Goal: Transaction & Acquisition: Subscribe to service/newsletter

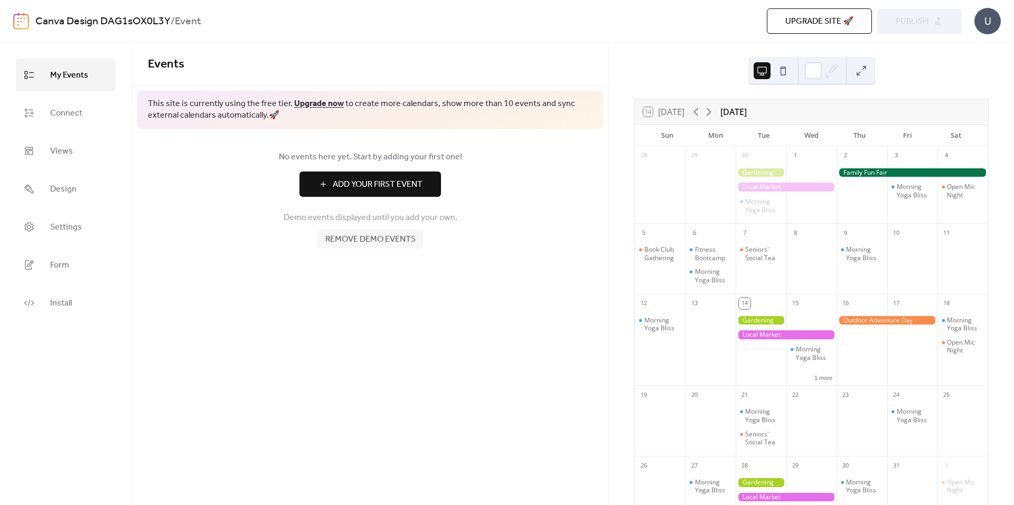
click at [864, 171] on div at bounding box center [913, 172] width 152 height 9
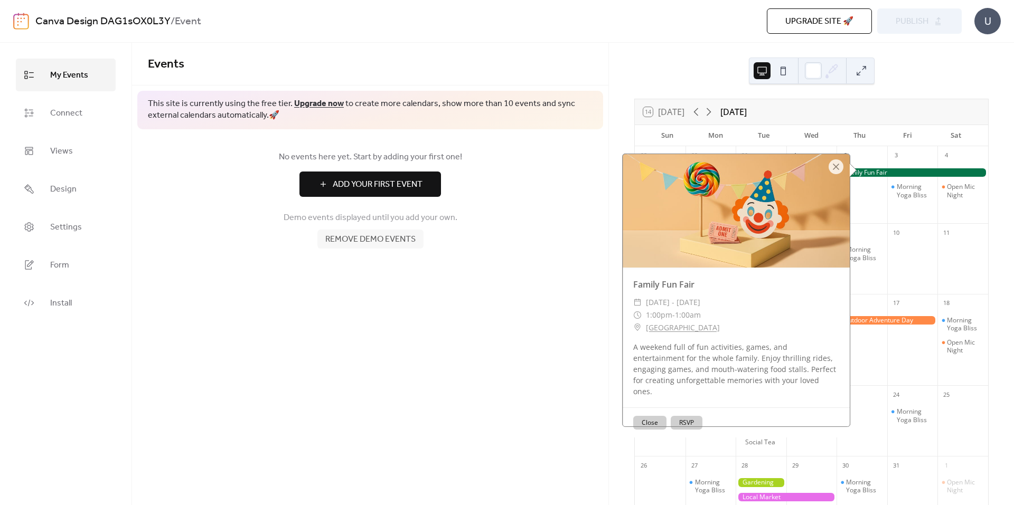
click at [645, 416] on button "Close" at bounding box center [649, 423] width 33 height 14
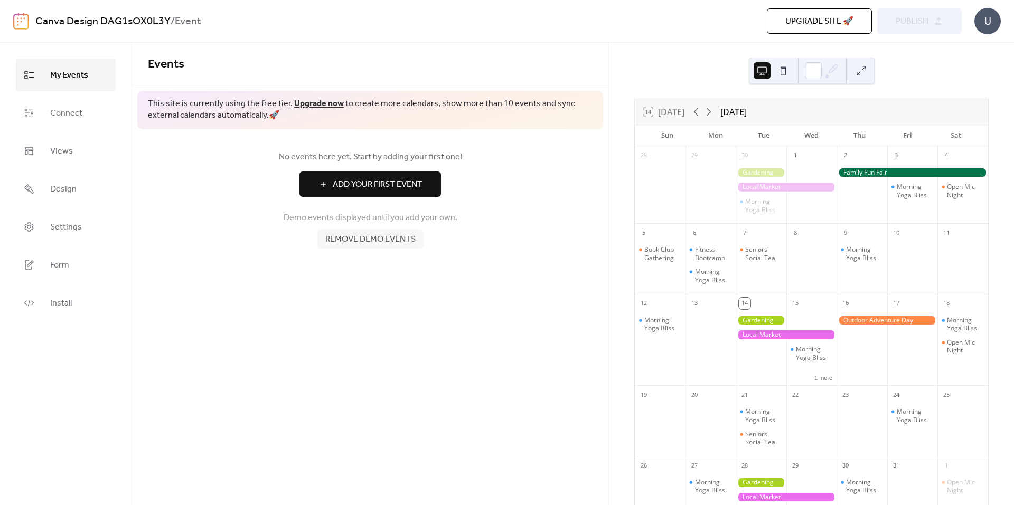
click at [362, 244] on span "Remove demo events" at bounding box center [370, 239] width 90 height 13
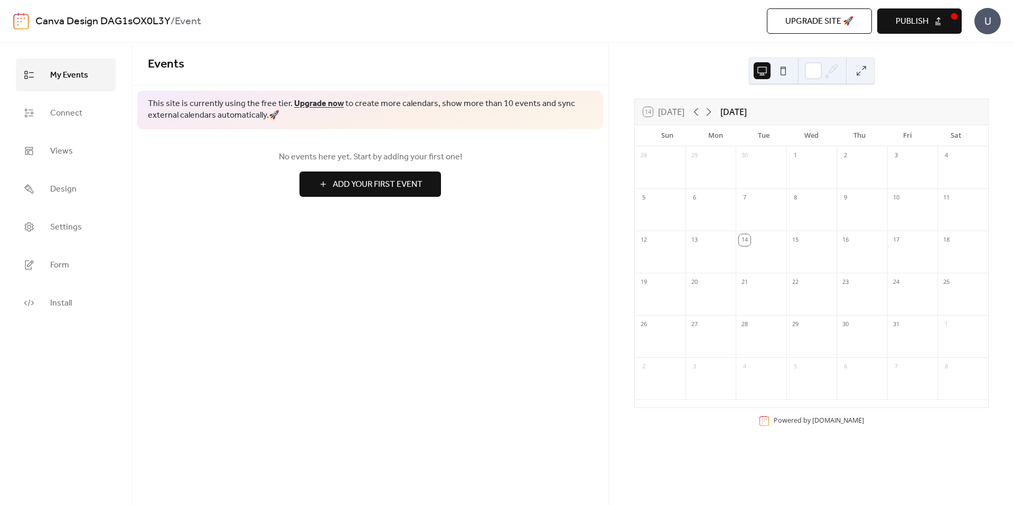
click at [936, 21] on button "Publish" at bounding box center [919, 20] width 85 height 25
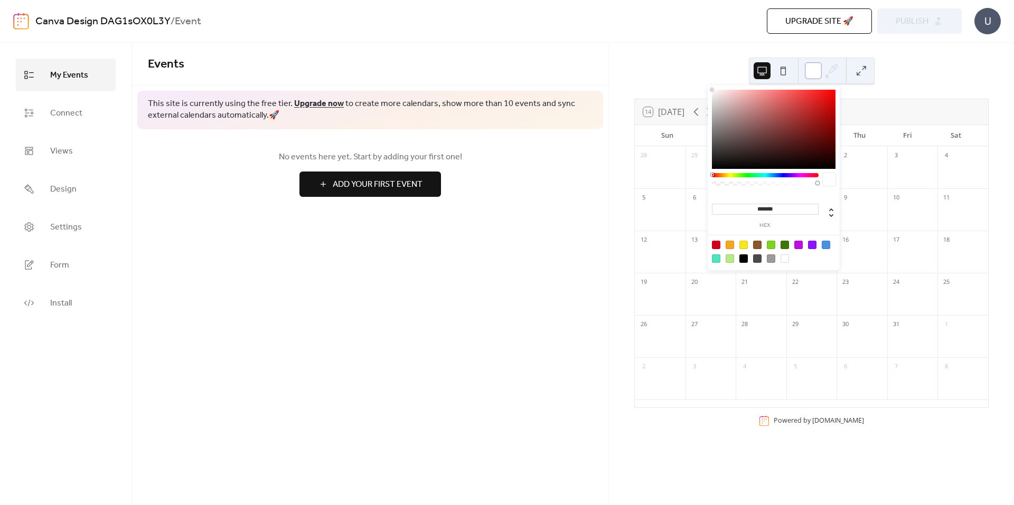
click at [812, 74] on div at bounding box center [813, 70] width 17 height 17
click at [772, 175] on div at bounding box center [765, 175] width 107 height 4
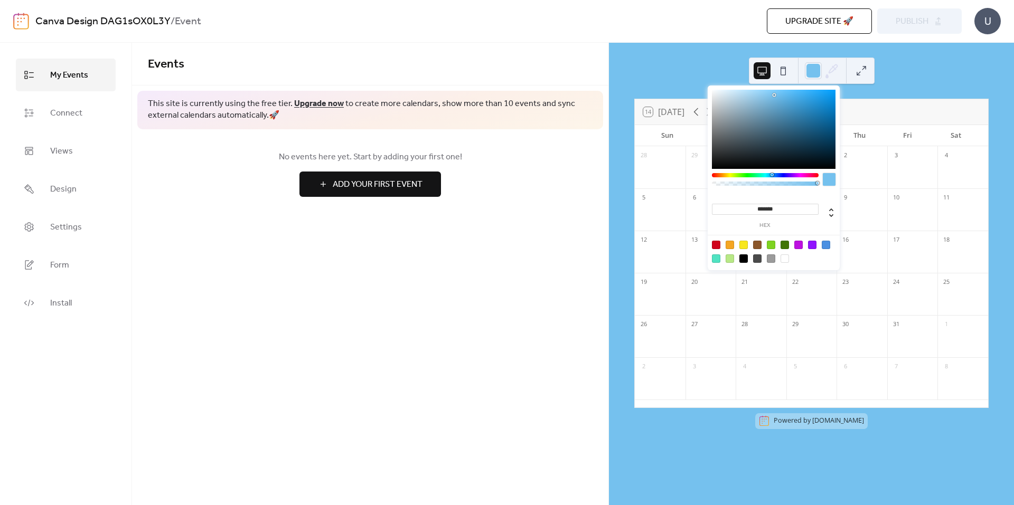
click at [774, 95] on div at bounding box center [774, 129] width 124 height 79
click at [762, 90] on div at bounding box center [774, 129] width 124 height 79
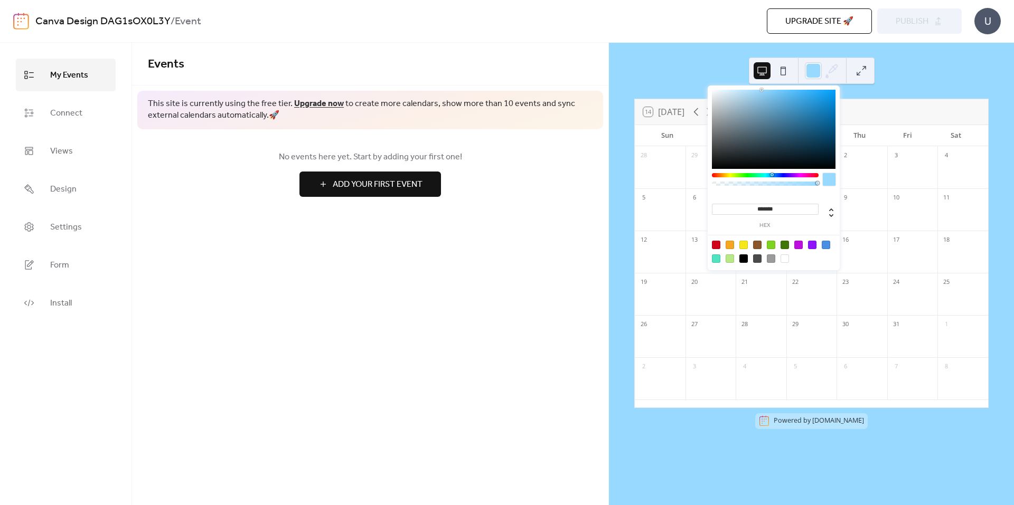
click at [751, 92] on div at bounding box center [774, 129] width 124 height 79
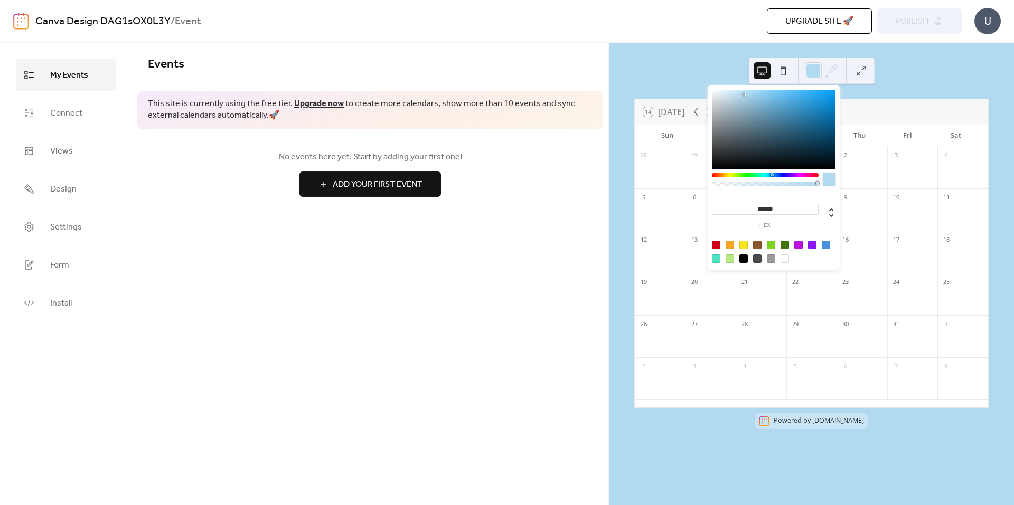
click at [744, 95] on div at bounding box center [774, 129] width 124 height 79
click at [731, 92] on div at bounding box center [774, 129] width 124 height 79
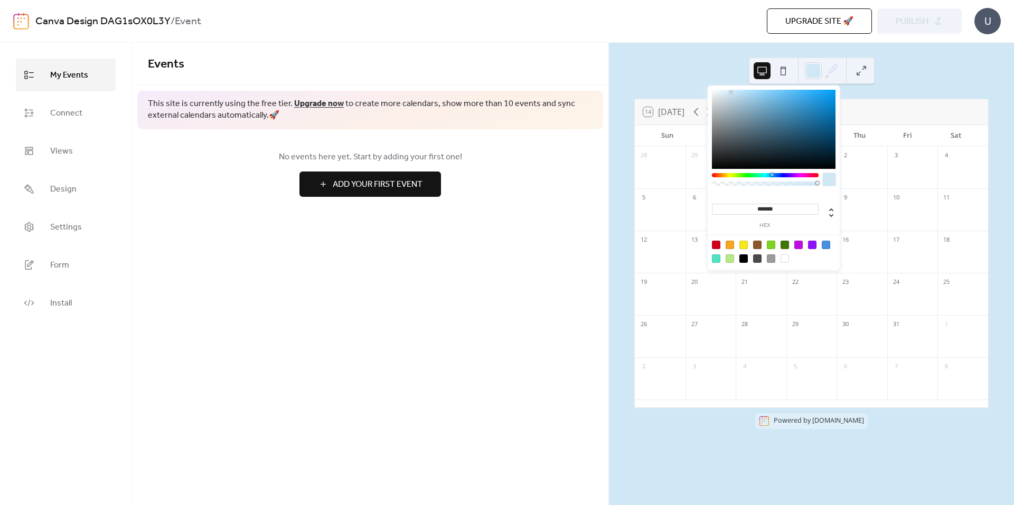
click at [725, 96] on div at bounding box center [774, 129] width 124 height 79
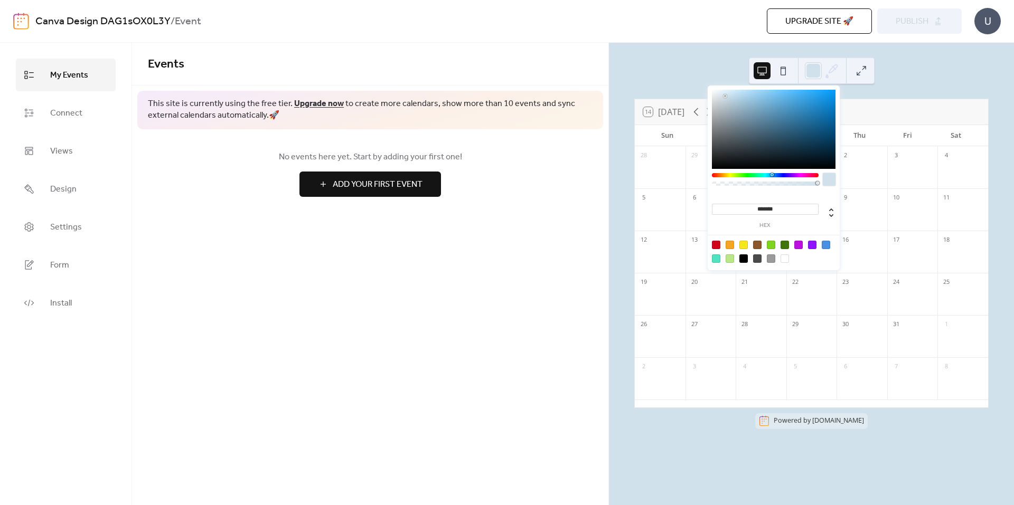
type input "*******"
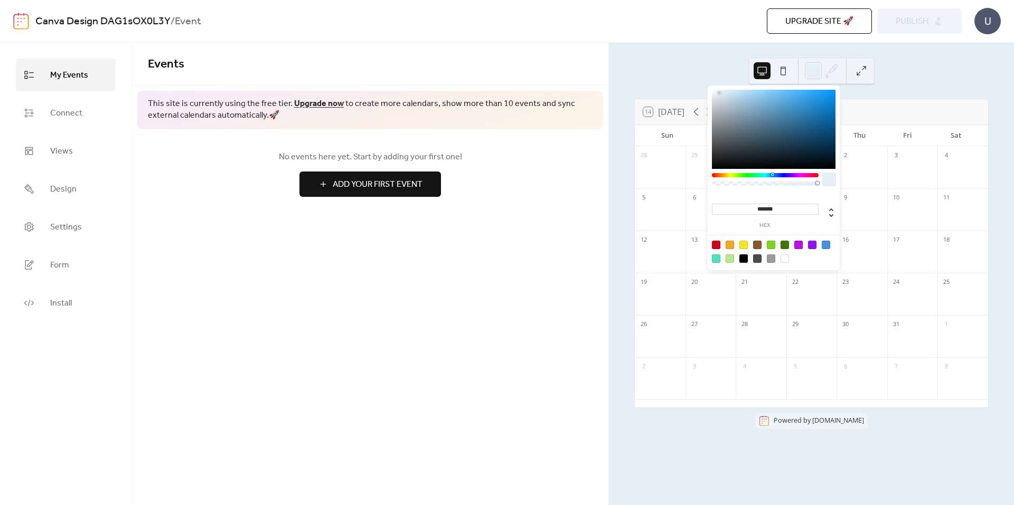
click at [719, 93] on div at bounding box center [774, 129] width 124 height 79
click at [541, 195] on link "Add Your First Event" at bounding box center [370, 184] width 445 height 25
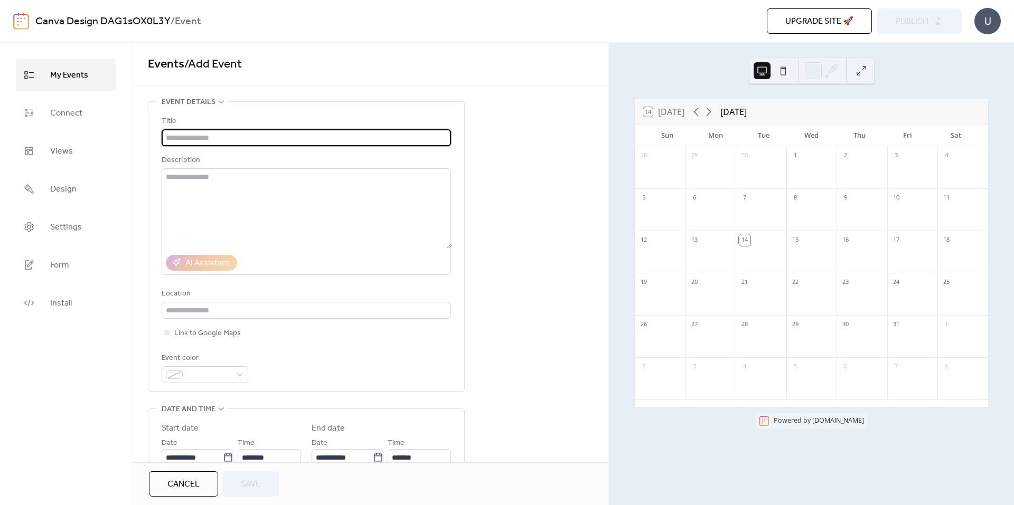
click at [566, 283] on div "**********" at bounding box center [370, 441] width 476 height 681
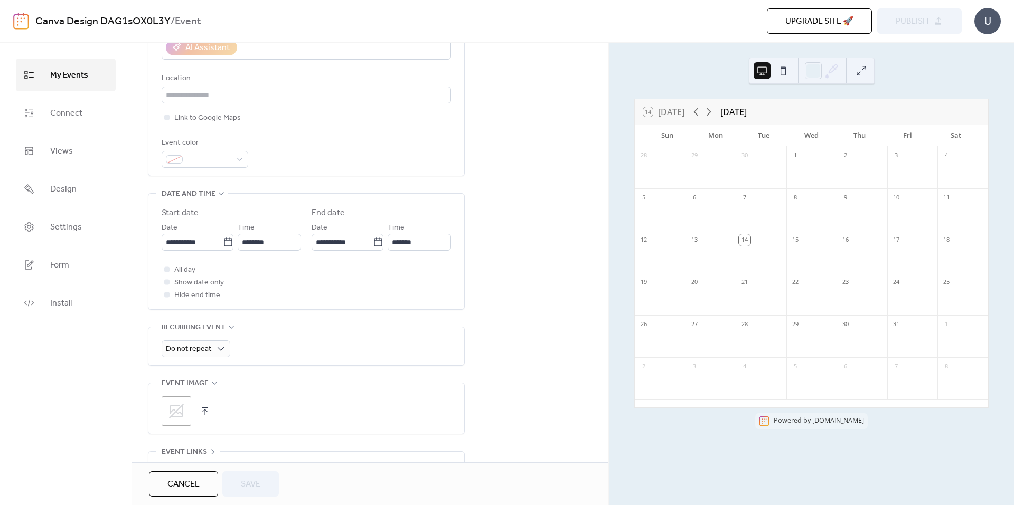
scroll to position [264, 0]
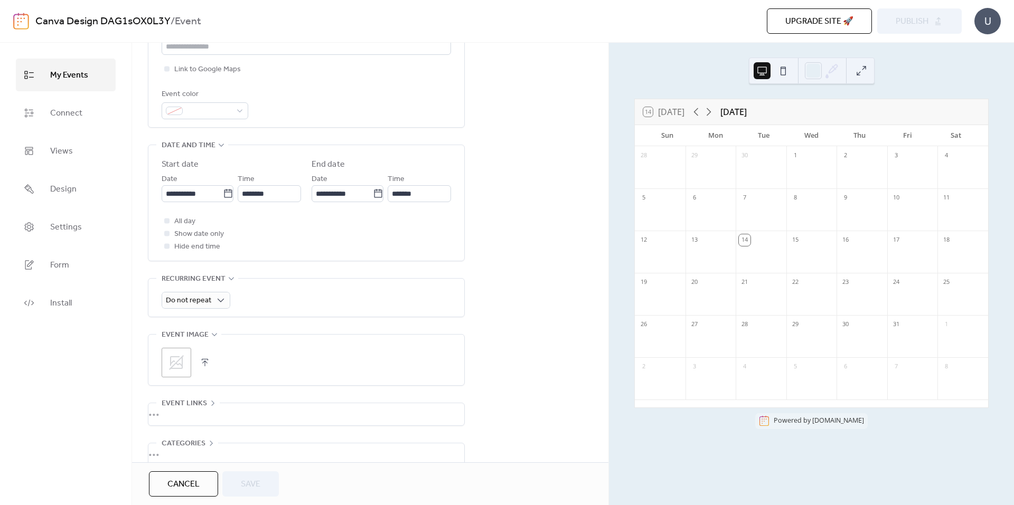
click at [209, 485] on button "Cancel" at bounding box center [183, 484] width 69 height 25
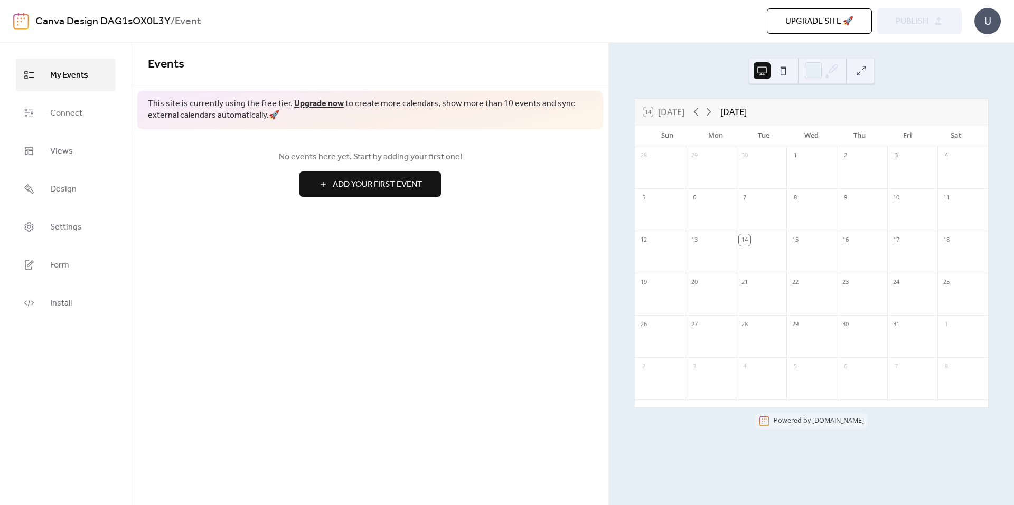
click at [309, 101] on link "Upgrade now" at bounding box center [319, 104] width 50 height 16
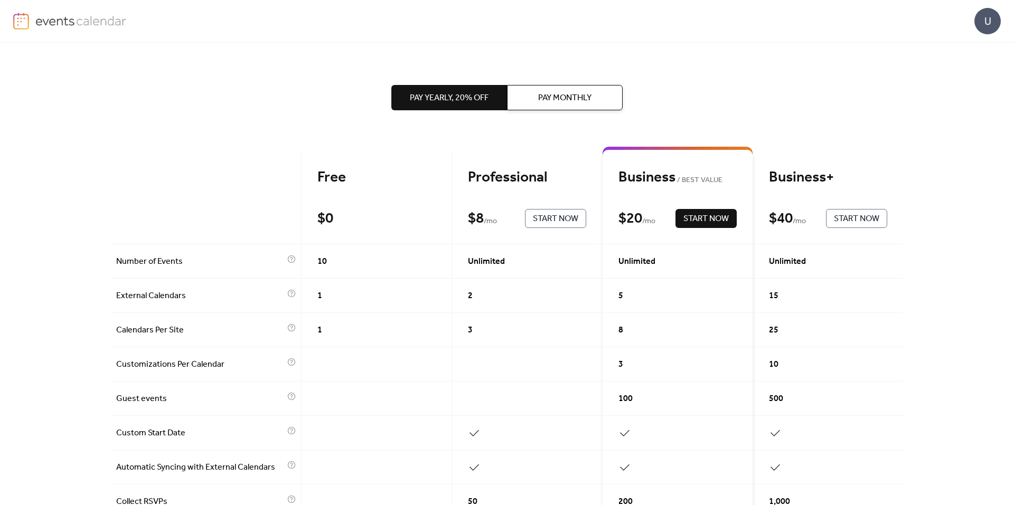
click at [440, 100] on span "Pay Yearly, 20% off" at bounding box center [449, 98] width 79 height 13
click at [562, 99] on span "Pay Monthly" at bounding box center [564, 98] width 53 height 13
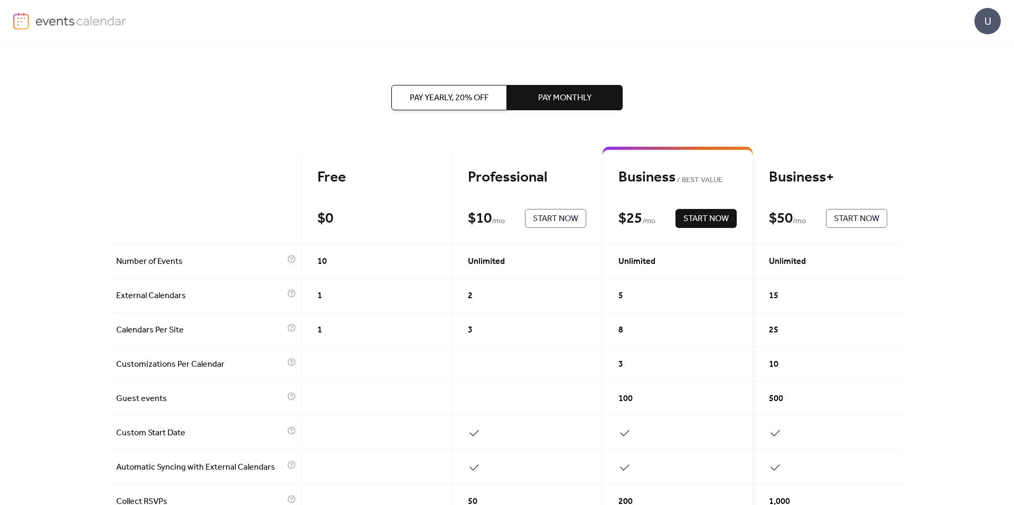
click at [453, 101] on span "Pay Yearly, 20% off" at bounding box center [449, 98] width 79 height 13
